Goal: Task Accomplishment & Management: Manage account settings

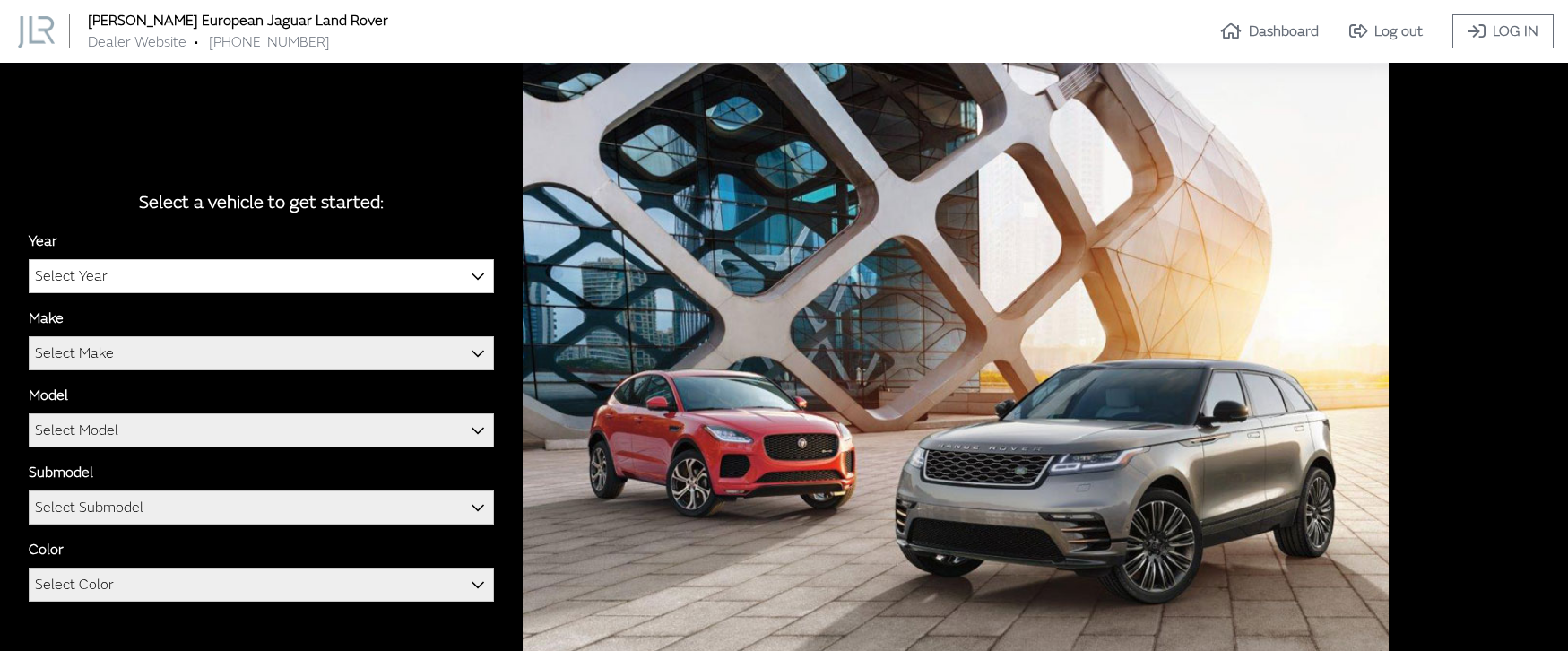
click at [1375, 34] on link "Log out" at bounding box center [1385, 32] width 104 height 34
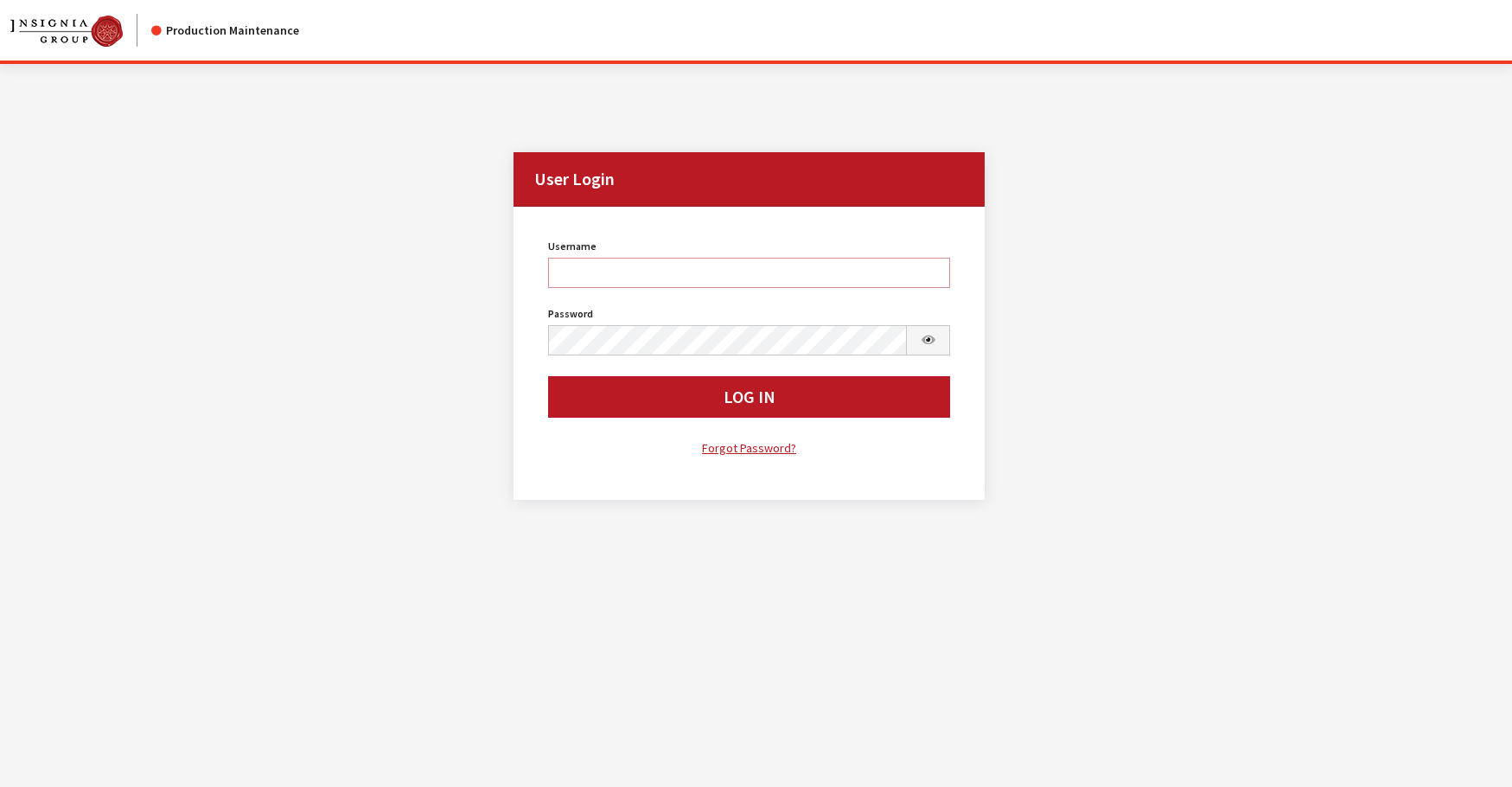
type input "rgoodwin"
click at [606, 419] on div "Username rgoodwin Username is required. Password Password is required. Log In F…" at bounding box center [749, 346] width 424 height 224
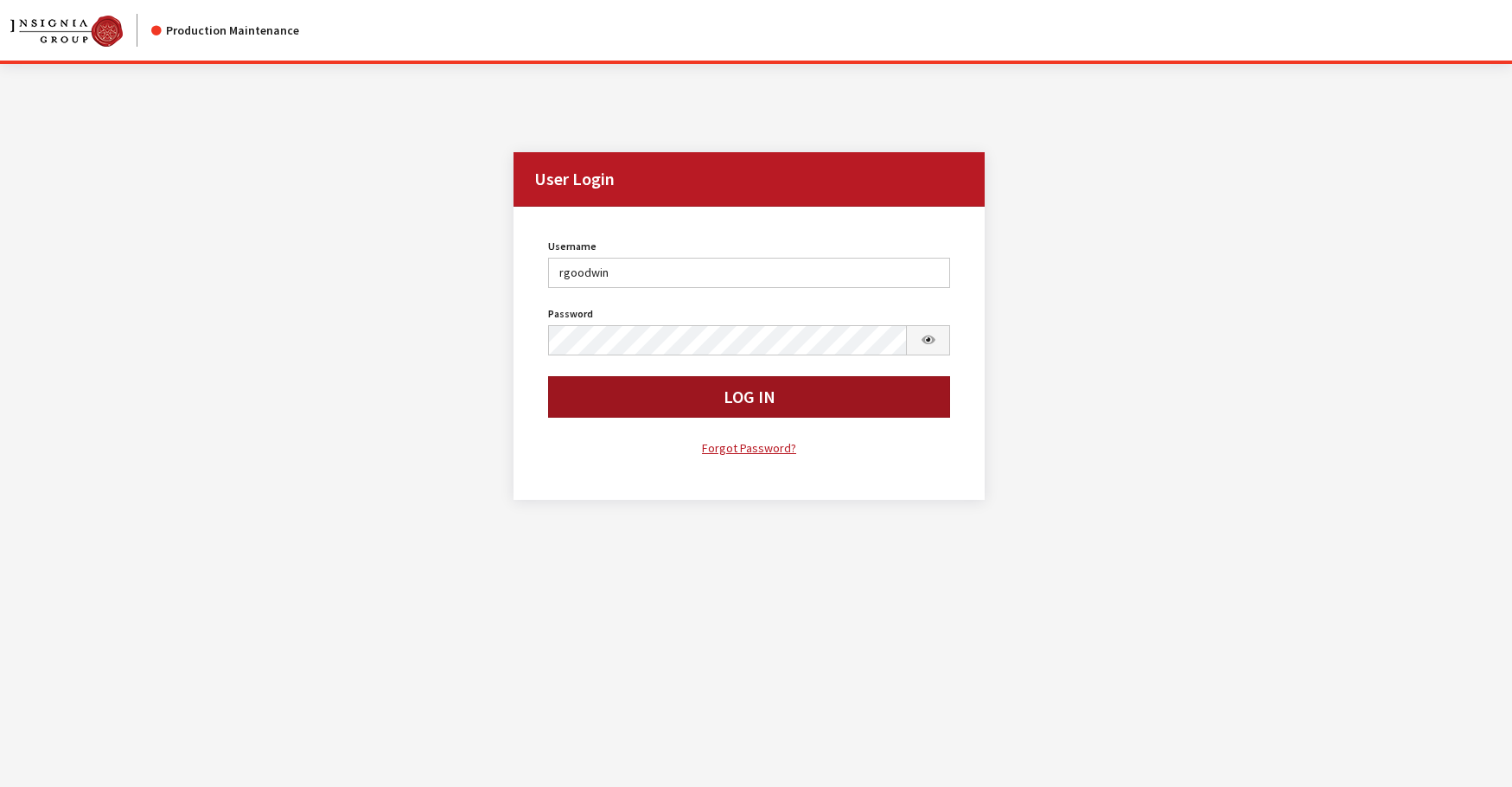
click at [593, 401] on button "Log In" at bounding box center [749, 397] width 403 height 42
